Goal: Information Seeking & Learning: Find specific fact

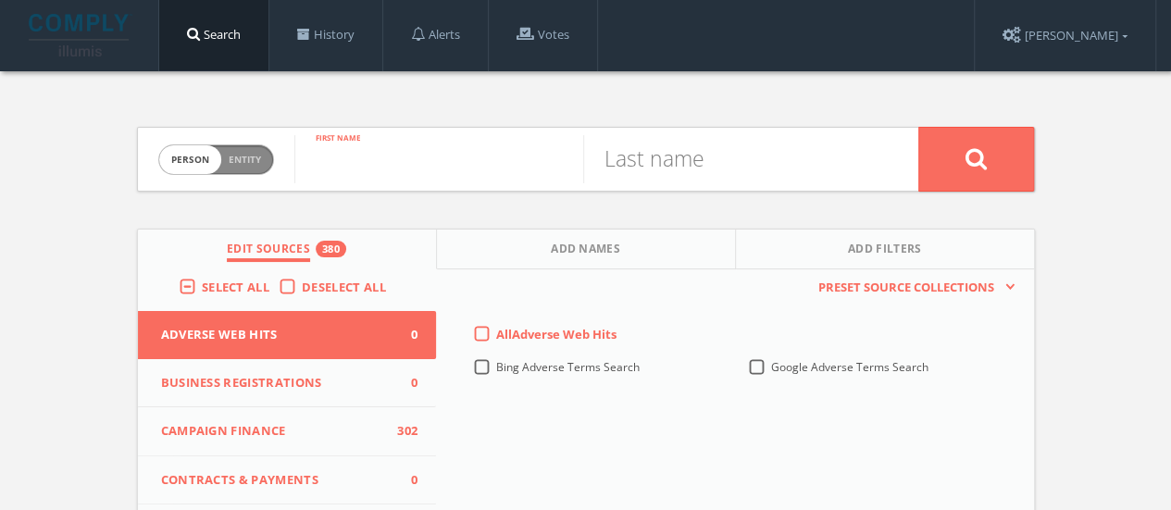
click at [408, 147] on input "text" at bounding box center [438, 159] width 289 height 48
type input "[PERSON_NAME]"
type input "m"
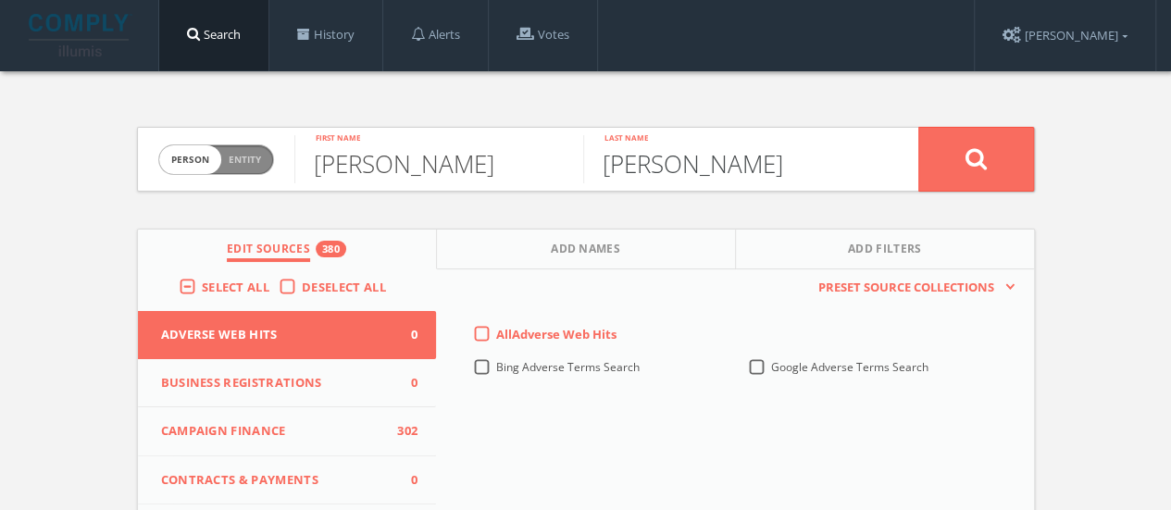
type input "[PERSON_NAME]"
click at [918, 127] on button at bounding box center [976, 159] width 116 height 65
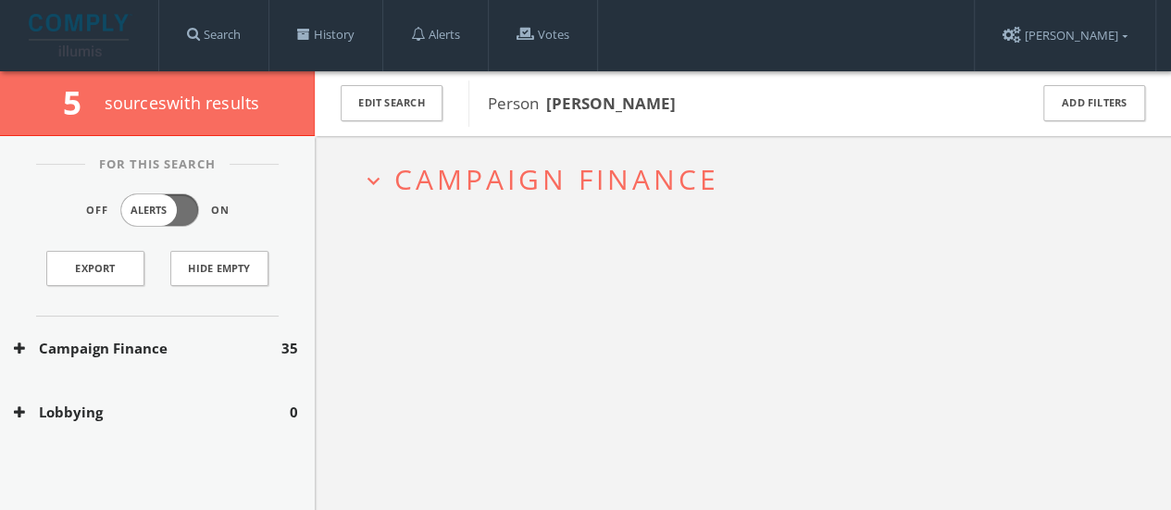
click at [420, 180] on span "Campaign Finance" at bounding box center [556, 179] width 325 height 38
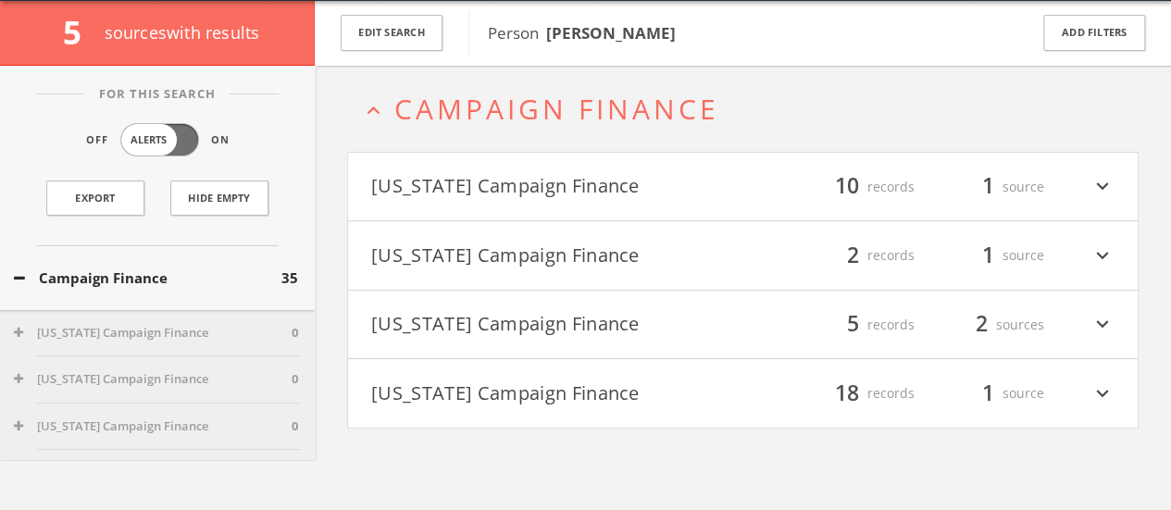
click at [562, 375] on h4 "[US_STATE] Campaign Finance filter_list 18 records 1 source expand_more" at bounding box center [742, 393] width 789 height 68
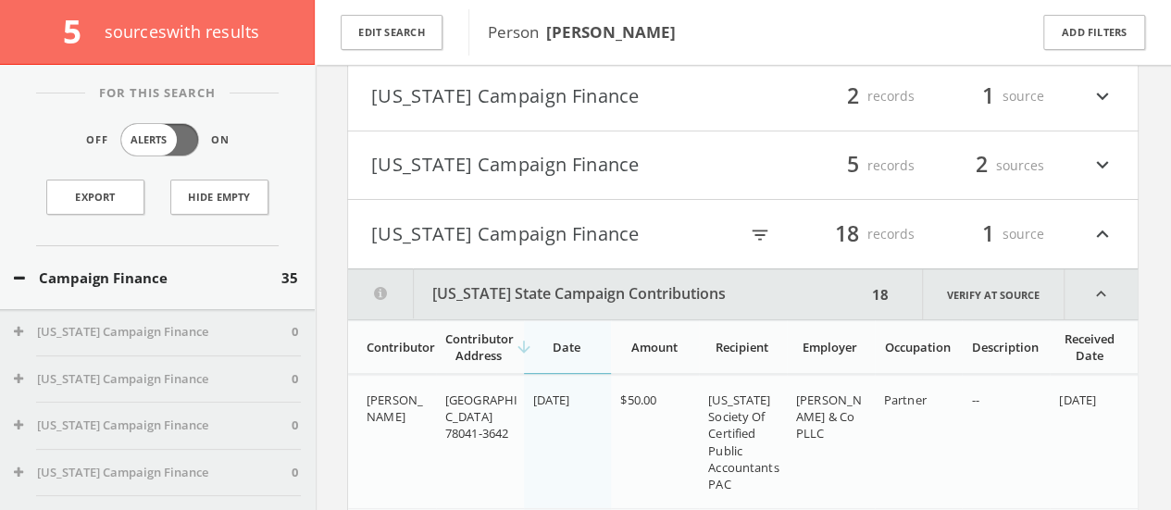
click at [468, 131] on h4 "[US_STATE] Campaign Finance filter_list 5 records 2 sources expand_more" at bounding box center [742, 165] width 789 height 68
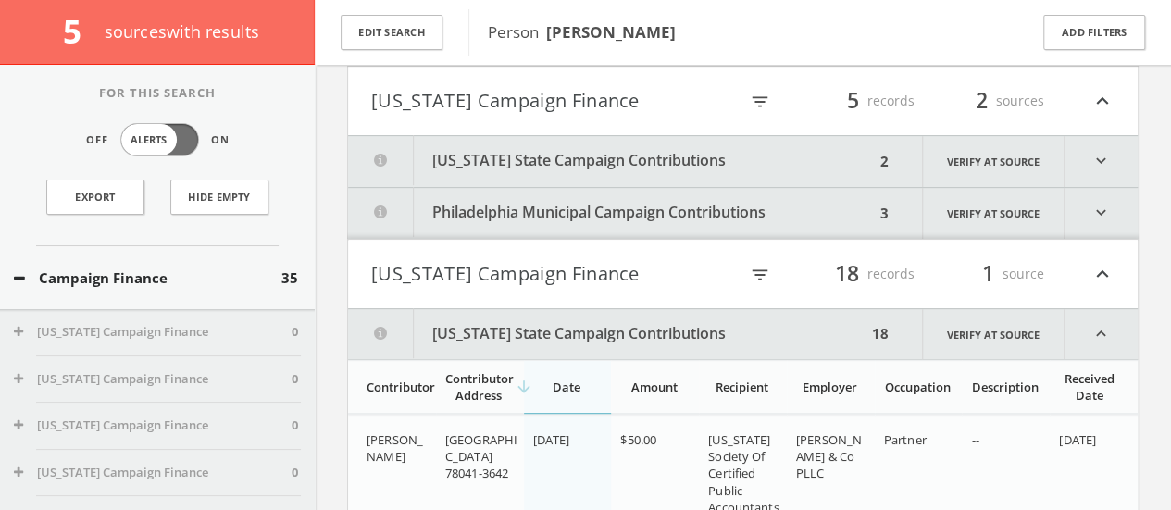
click at [485, 195] on button "Philadelphia Municipal Campaign Contributions" at bounding box center [611, 213] width 527 height 51
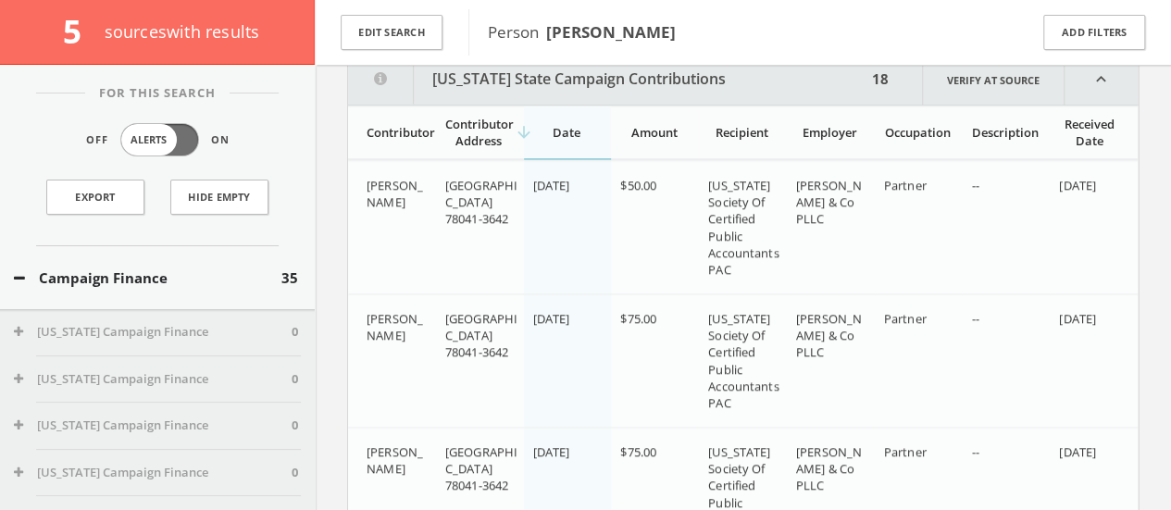
scroll to position [1333, 0]
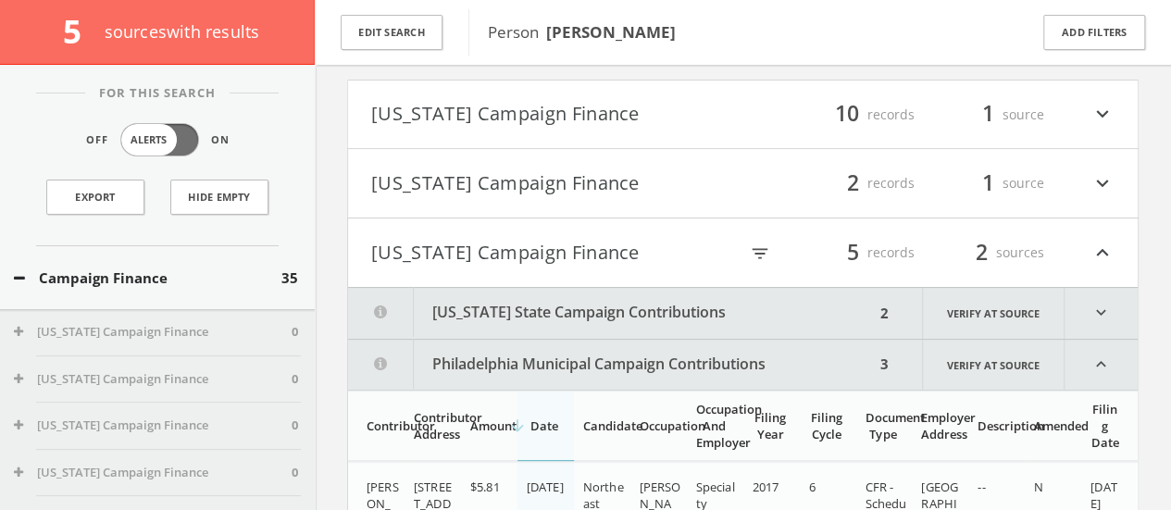
click at [441, 323] on button "Pennsylvania State Campaign Contributions" at bounding box center [611, 313] width 527 height 51
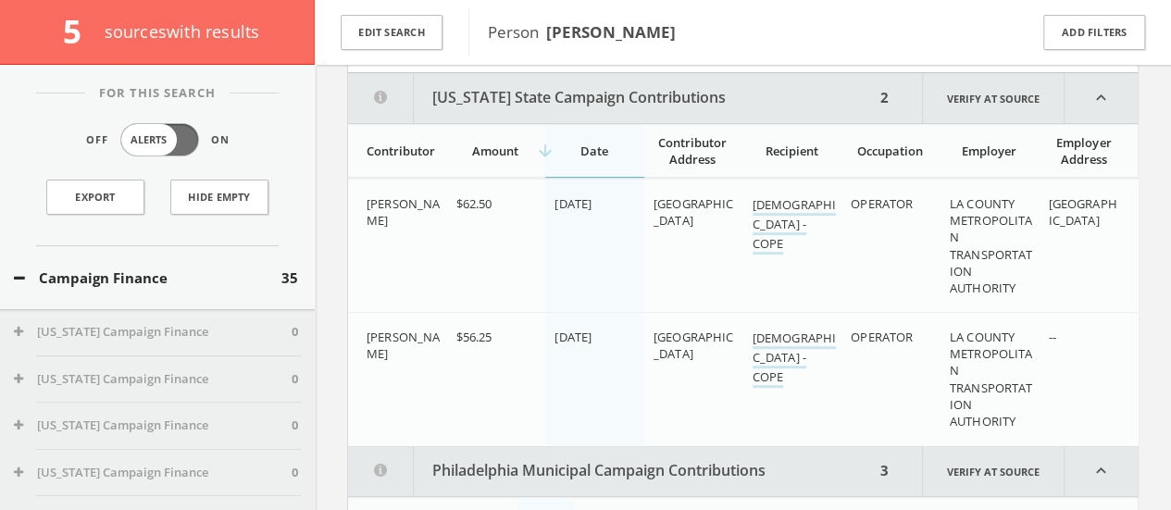
scroll to position [372, 0]
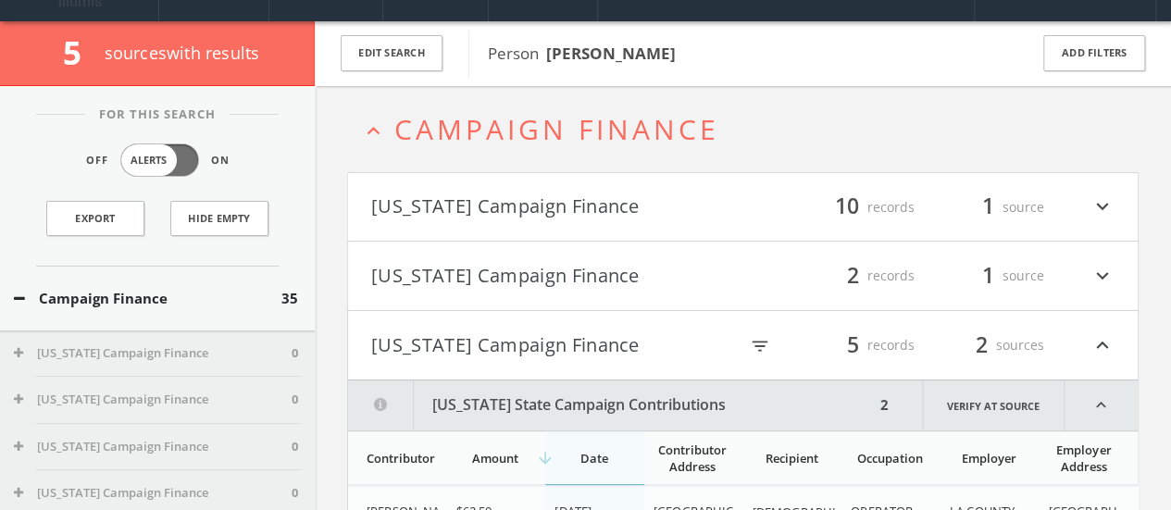
click at [477, 264] on button "Florida Campaign Finance" at bounding box center [557, 275] width 372 height 31
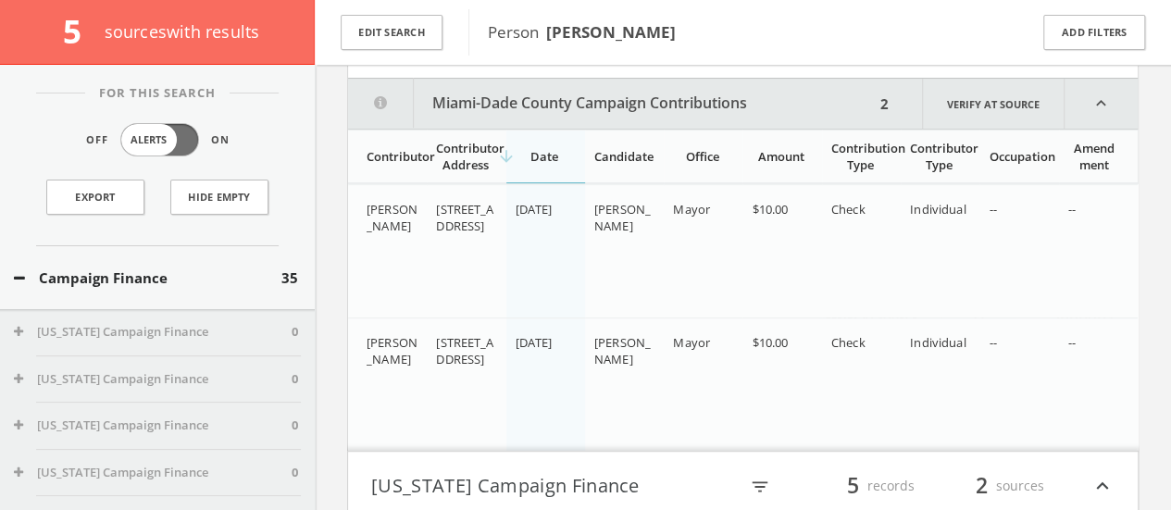
scroll to position [294, 0]
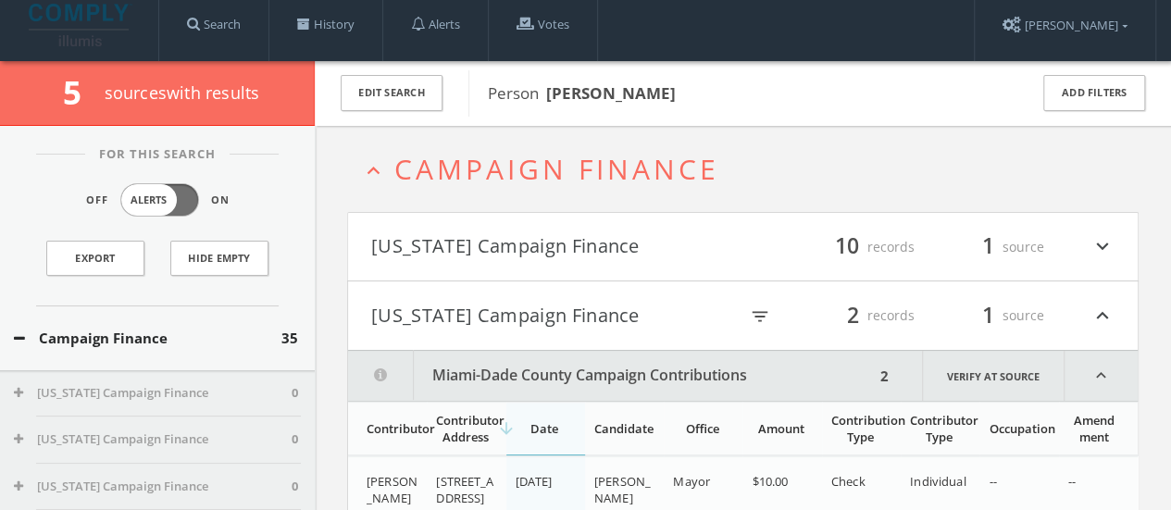
click at [429, 236] on button "California Campaign Finance" at bounding box center [557, 246] width 372 height 31
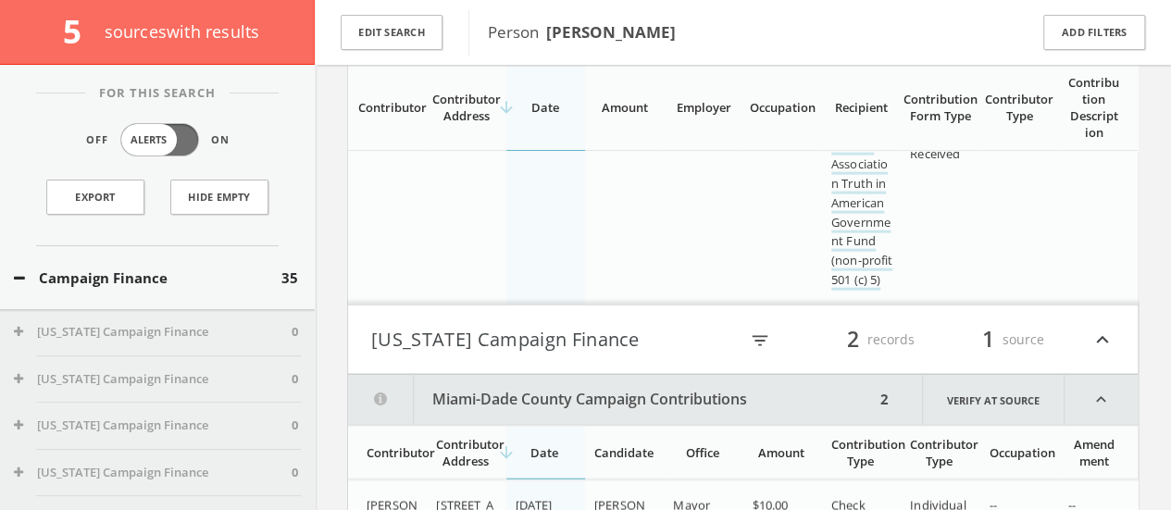
scroll to position [2033, 0]
